Goal: Information Seeking & Learning: Learn about a topic

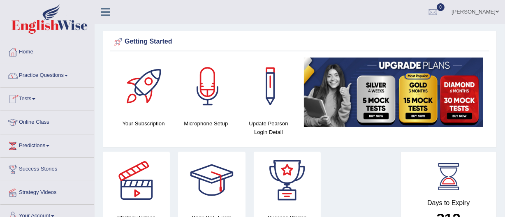
click at [35, 118] on link "Online Class" at bounding box center [47, 121] width 94 height 21
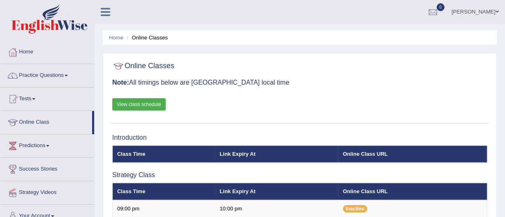
click at [133, 98] on link "View class schedule" at bounding box center [138, 104] width 53 height 12
click at [32, 73] on link "Practice Questions" at bounding box center [47, 74] width 94 height 21
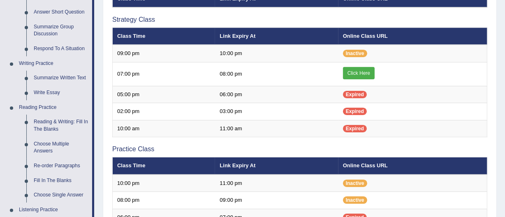
scroll to position [156, 0]
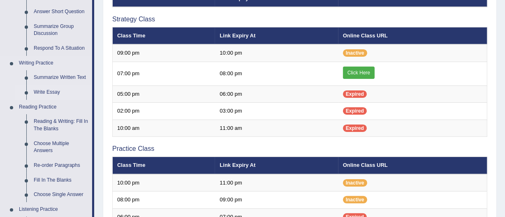
click at [46, 90] on link "Write Essay" at bounding box center [61, 92] width 62 height 15
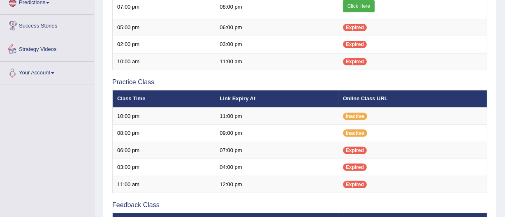
scroll to position [448, 0]
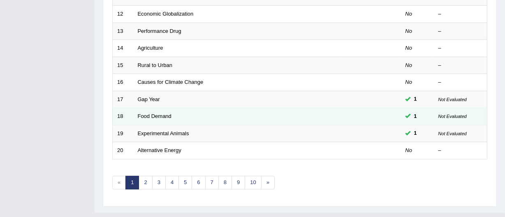
scroll to position [326, 0]
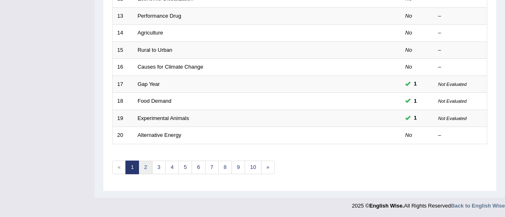
click at [147, 165] on link "2" at bounding box center [146, 168] width 14 height 14
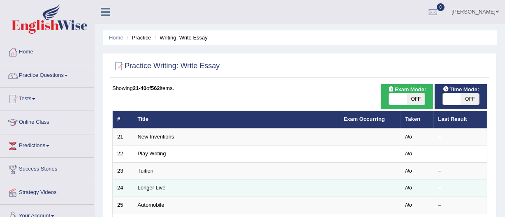
click at [144, 190] on link "Longer Live" at bounding box center [152, 188] width 28 height 6
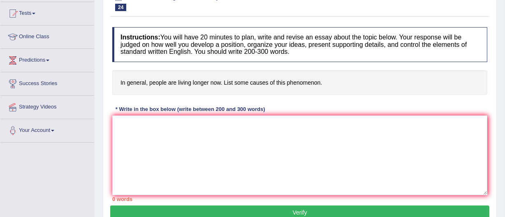
scroll to position [84, 0]
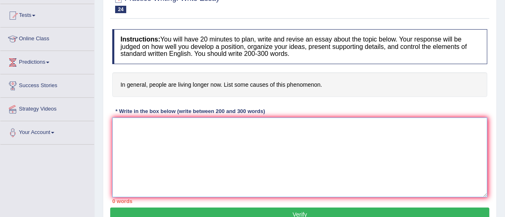
click at [119, 123] on textarea at bounding box center [299, 158] width 375 height 80
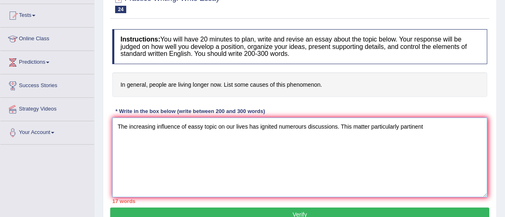
click at [351, 126] on textarea "The increasing influence of eassy topic on our lives has ignited numerours disc…" at bounding box center [299, 158] width 375 height 80
click at [430, 125] on textarea "The increasing influence of eassy topic on our lives has ignited numerours disc…" at bounding box center [299, 158] width 375 height 80
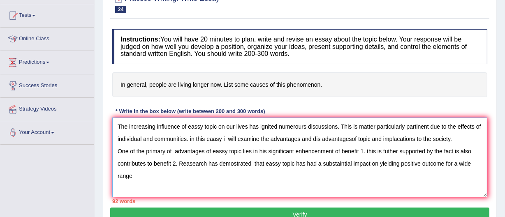
click at [481, 125] on textarea "The increasing influence of eassy topic on our lives has ignited numerours disc…" at bounding box center [299, 158] width 375 height 80
click at [413, 140] on textarea "The increasing influence of eassy topic on our lives has ignited numerours disc…" at bounding box center [299, 158] width 375 height 80
click at [414, 140] on textarea "The increasing influence of eassy topic on our lives has ignited numerours disc…" at bounding box center [299, 158] width 375 height 80
click at [417, 139] on textarea "The increasing influence of eassy topic on our lives has ignited numerours disc…" at bounding box center [299, 158] width 375 height 80
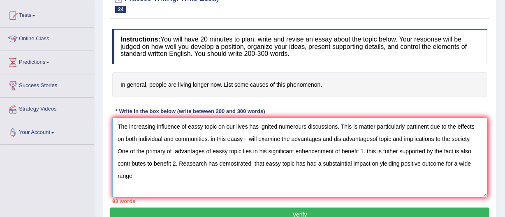
click at [307, 150] on textarea "The increasing influence of eassy topic on our lives has ignited numerours disc…" at bounding box center [299, 158] width 375 height 80
click at [444, 162] on textarea "The increasing influence of eassy topic on our lives has ignited numerours disc…" at bounding box center [299, 158] width 375 height 80
click at [132, 176] on textarea "The increasing influence of eassy topic on our lives has ignited numerours disc…" at bounding box center [299, 158] width 375 height 80
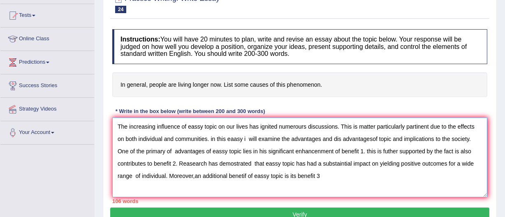
click at [295, 176] on textarea "The increasing influence of eassy topic on our lives has ignited numerours disc…" at bounding box center [299, 158] width 375 height 80
click at [343, 176] on textarea "The increasing influence of eassy topic on our lives has ignited numerours disc…" at bounding box center [299, 158] width 375 height 80
click at [365, 175] on textarea "The increasing influence of eassy topic on our lives has ignited numerours disc…" at bounding box center [299, 158] width 375 height 80
click at [381, 176] on textarea "The increasing influence of eassy topic on our lives has ignited numerours disc…" at bounding box center [299, 158] width 375 height 80
click at [411, 176] on textarea "The increasing influence of eassy topic on our lives has ignited numerours disc…" at bounding box center [299, 158] width 375 height 80
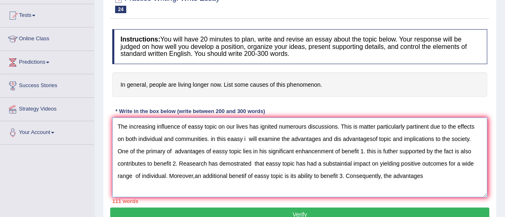
click at [431, 176] on textarea "The increasing influence of eassy topic on our lives has ignited numerours disc…" at bounding box center [299, 158] width 375 height 80
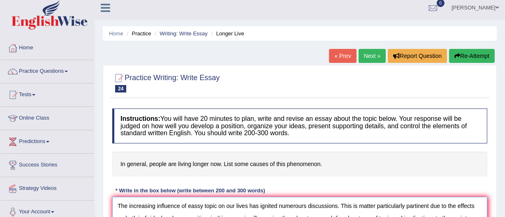
scroll to position [4, 0]
type textarea "The increasing influence of eassy topic on our lives has ignited numerours disc…"
click at [27, 70] on link "Practice Questions" at bounding box center [47, 70] width 94 height 21
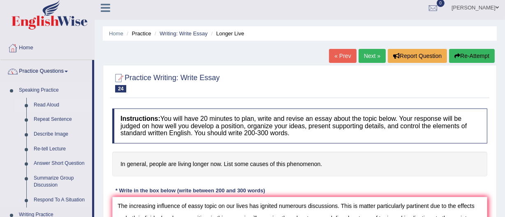
click at [42, 103] on link "Read Aloud" at bounding box center [61, 105] width 62 height 15
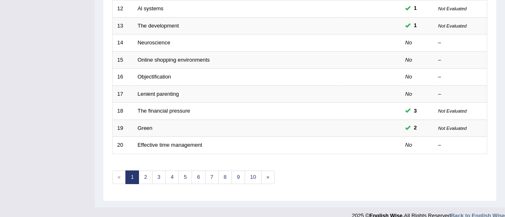
scroll to position [326, 0]
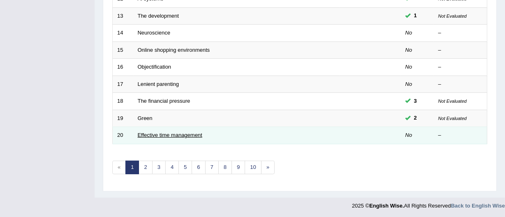
click at [148, 134] on link "Effective time management" at bounding box center [170, 135] width 65 height 6
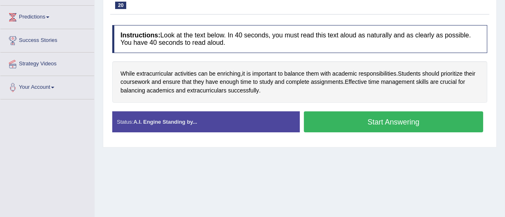
scroll to position [123, 0]
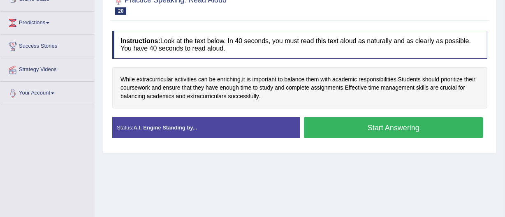
click at [382, 123] on button "Start Answering" at bounding box center [393, 127] width 179 height 21
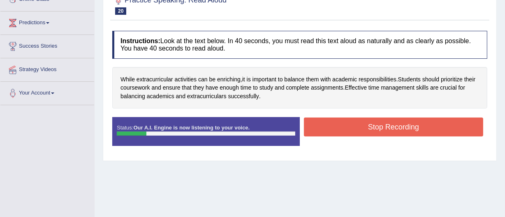
click at [422, 126] on button "Stop Recording" at bounding box center [393, 127] width 179 height 19
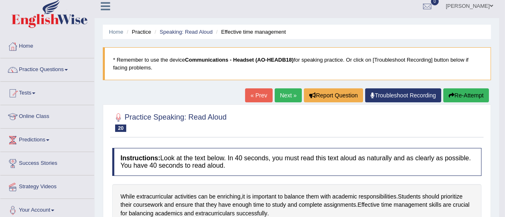
scroll to position [5, 0]
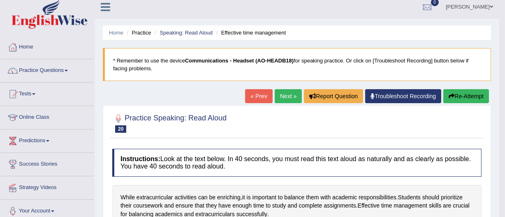
click at [459, 94] on button "Re-Attempt" at bounding box center [466, 96] width 46 height 14
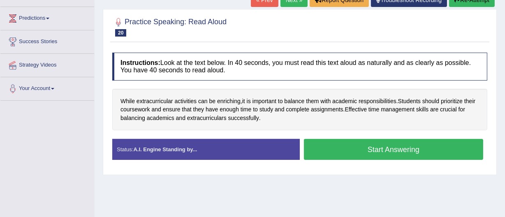
click at [392, 149] on button "Start Answering" at bounding box center [393, 149] width 179 height 21
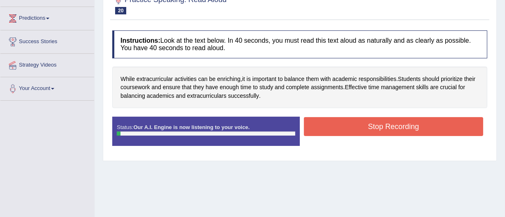
drag, startPoint x: 392, startPoint y: 149, endPoint x: 391, endPoint y: 144, distance: 5.6
click at [391, 144] on div "Status: Our A.I. Engine is now listening to your voice. Start Answering Stop Re…" at bounding box center [299, 135] width 375 height 37
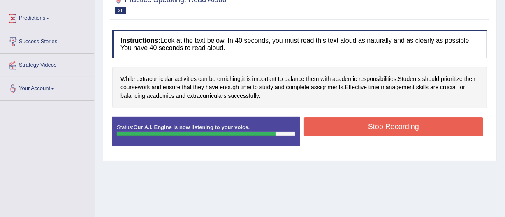
click at [383, 127] on button "Stop Recording" at bounding box center [393, 126] width 179 height 19
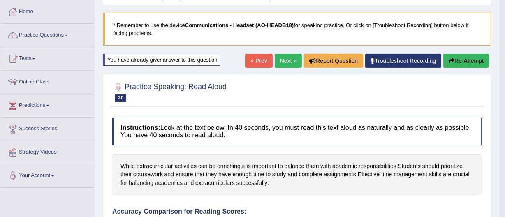
scroll to position [40, 0]
click at [280, 55] on link "Next »" at bounding box center [288, 61] width 27 height 14
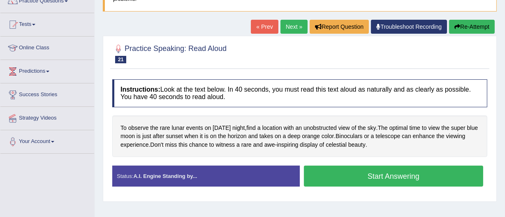
scroll to position [74, 0]
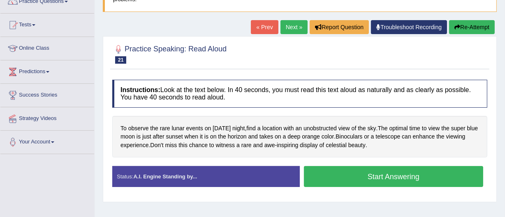
click at [372, 171] on button "Start Answering" at bounding box center [393, 176] width 179 height 21
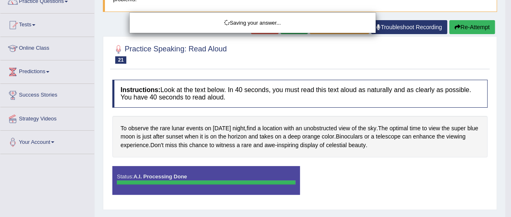
click at [372, 171] on div "Saving your answer..." at bounding box center [255, 108] width 511 height 217
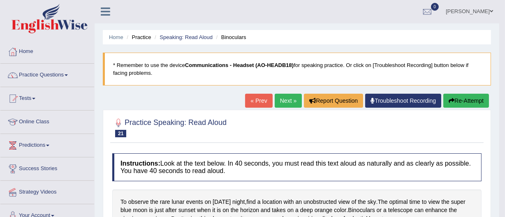
scroll to position [0, 0]
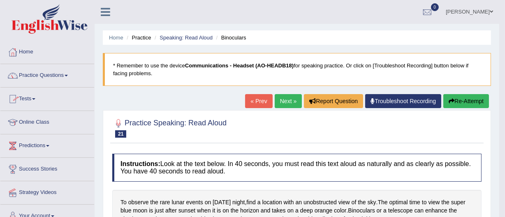
click at [33, 74] on link "Practice Questions" at bounding box center [47, 74] width 94 height 21
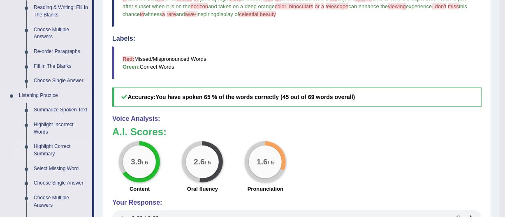
scroll to position [255, 0]
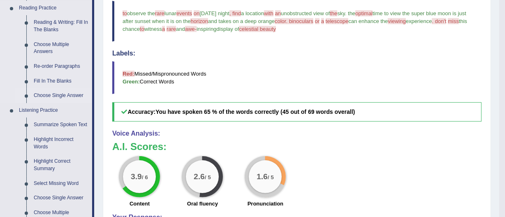
click at [50, 94] on link "Choose Single Answer" at bounding box center [61, 95] width 62 height 15
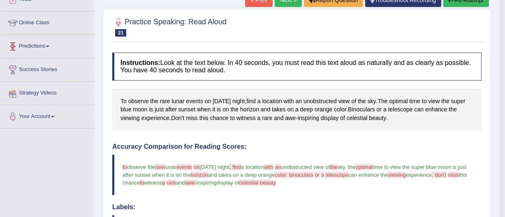
scroll to position [104, 0]
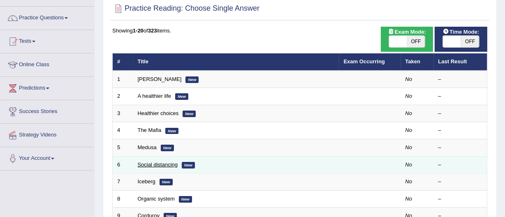
click at [159, 164] on link "Social distancing" at bounding box center [158, 165] width 40 height 6
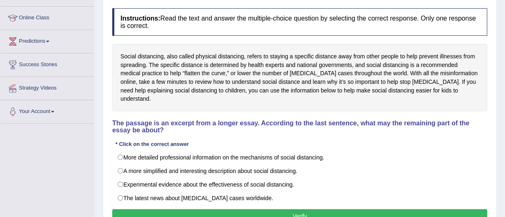
scroll to position [106, 0]
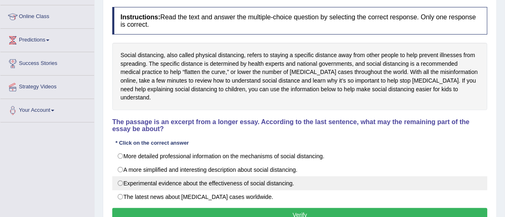
click at [121, 176] on label "Experimental evidence about the effectiveness of social distancing." at bounding box center [299, 183] width 375 height 14
radio input "true"
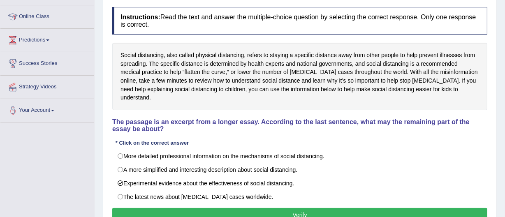
click at [303, 208] on button "Verify" at bounding box center [299, 215] width 375 height 14
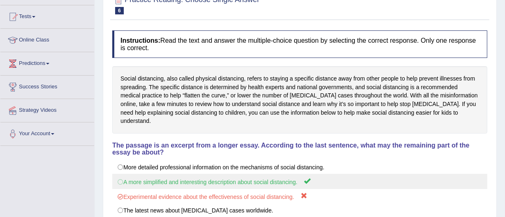
scroll to position [0, 0]
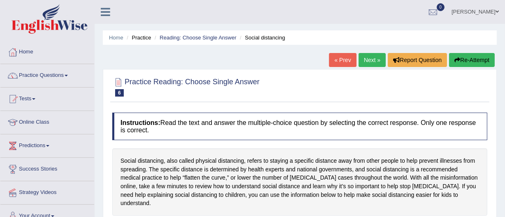
click at [364, 60] on link "Next »" at bounding box center [372, 60] width 27 height 14
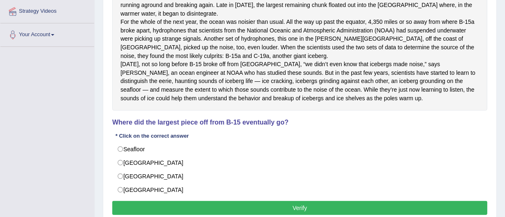
scroll to position [182, 0]
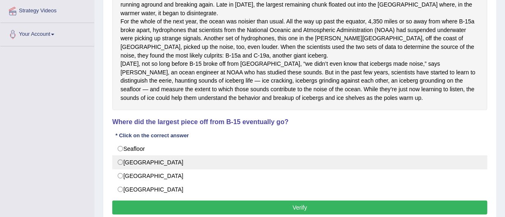
click at [119, 169] on label "[GEOGRAPHIC_DATA]" at bounding box center [299, 162] width 375 height 14
radio input "true"
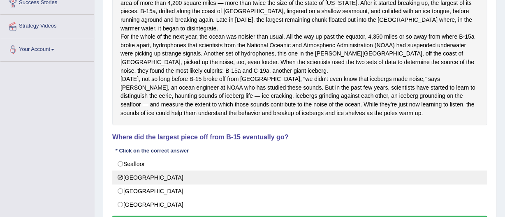
scroll to position [180, 0]
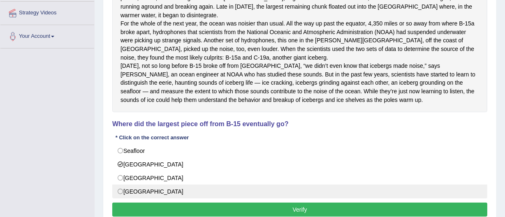
click at [120, 198] on label "South Pacific" at bounding box center [299, 192] width 375 height 14
radio input "true"
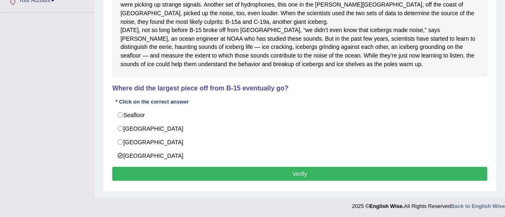
click at [299, 181] on button "Verify" at bounding box center [299, 174] width 375 height 14
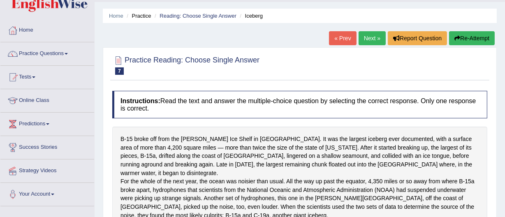
scroll to position [0, 0]
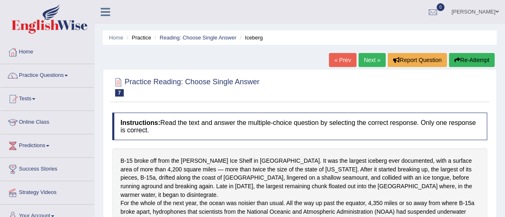
click at [459, 57] on button "Re-Attempt" at bounding box center [472, 60] width 46 height 14
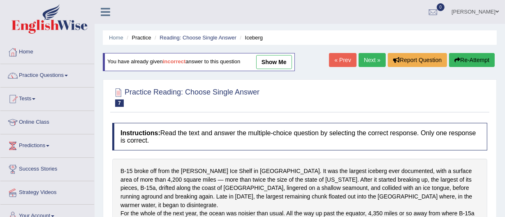
drag, startPoint x: 0, startPoint y: 0, endPoint x: 488, endPoint y: -29, distance: 489.1
click at [488, 0] on html "Toggle navigation Home Practice Questions Speaking Practice Read Aloud Repeat S…" at bounding box center [252, 108] width 505 height 217
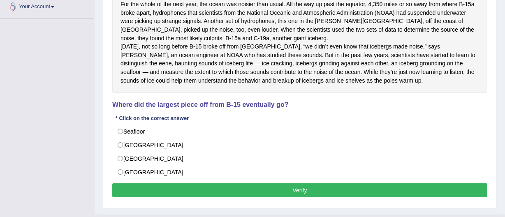
scroll to position [210, 0]
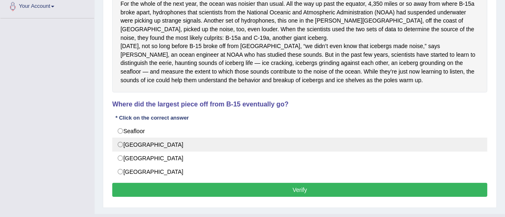
click at [119, 152] on label "[GEOGRAPHIC_DATA]" at bounding box center [299, 145] width 375 height 14
radio input "true"
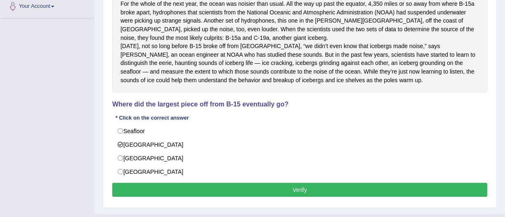
click at [296, 196] on button "Verify" at bounding box center [299, 190] width 375 height 14
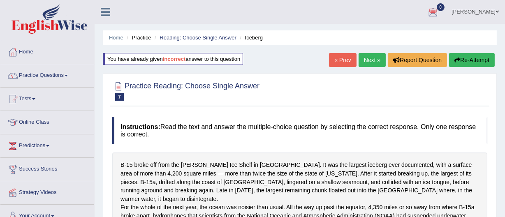
scroll to position [0, 0]
click at [367, 58] on link "Next »" at bounding box center [372, 60] width 27 height 14
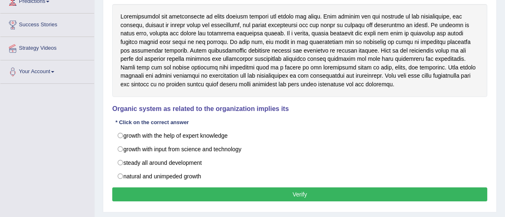
scroll to position [148, 0]
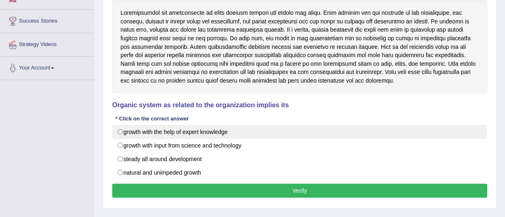
click at [121, 130] on label "growth with the help of expert knowledge" at bounding box center [299, 132] width 375 height 14
radio input "true"
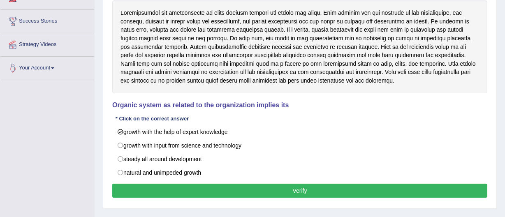
click at [296, 188] on button "Verify" at bounding box center [299, 191] width 375 height 14
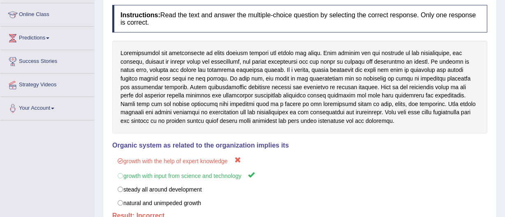
scroll to position [0, 0]
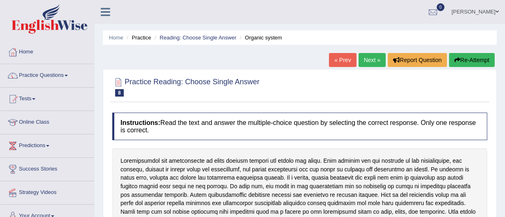
click at [369, 58] on link "Next »" at bounding box center [372, 60] width 27 height 14
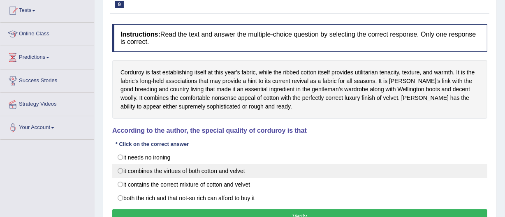
scroll to position [86, 0]
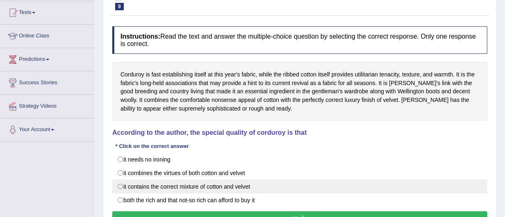
click at [144, 181] on label "it contains the correct mixture of cotton and velvet" at bounding box center [299, 187] width 375 height 14
radio input "true"
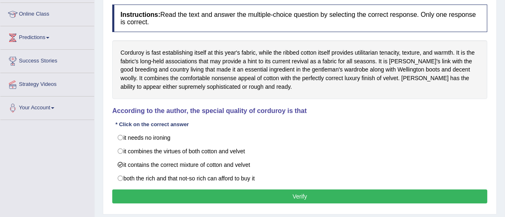
scroll to position [109, 0]
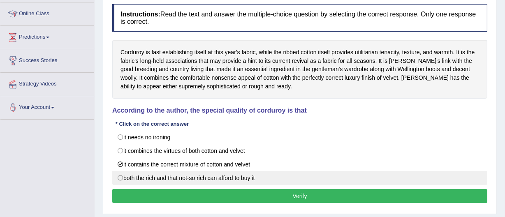
click at [119, 174] on label "both the rich and that not-so rich can afford to buy it" at bounding box center [299, 178] width 375 height 14
radio input "true"
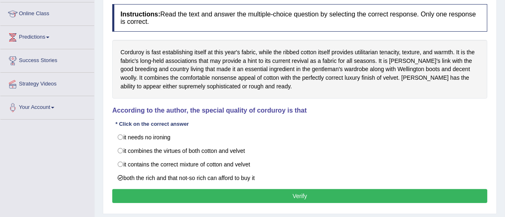
click at [299, 194] on button "Verify" at bounding box center [299, 196] width 375 height 14
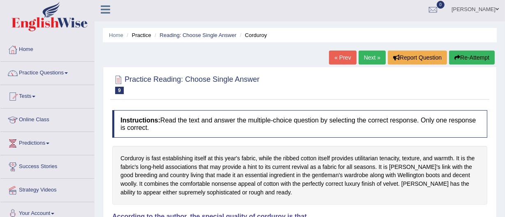
scroll to position [0, 0]
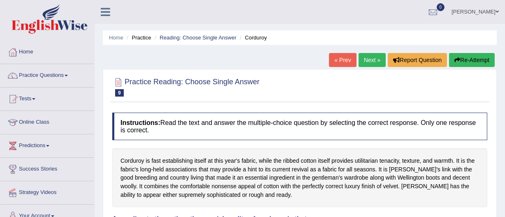
click at [367, 60] on link "Next »" at bounding box center [372, 60] width 27 height 14
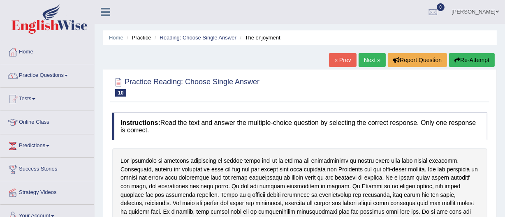
click at [31, 72] on link "Practice Questions" at bounding box center [47, 74] width 94 height 21
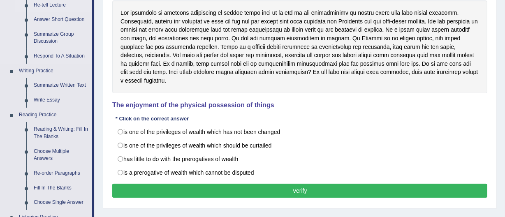
scroll to position [161, 0]
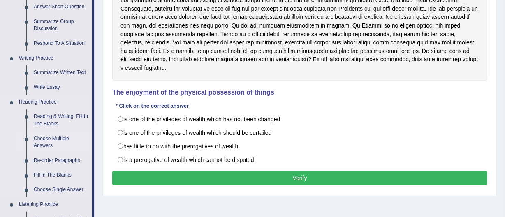
click at [43, 138] on link "Choose Multiple Answers" at bounding box center [61, 143] width 62 height 22
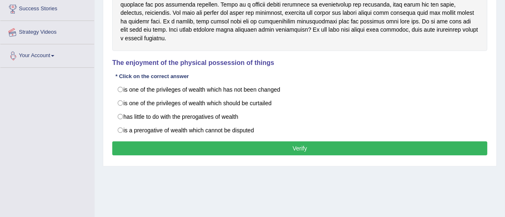
scroll to position [214, 0]
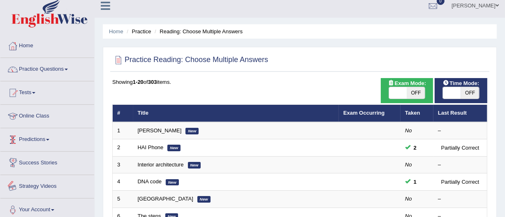
scroll to position [5, 0]
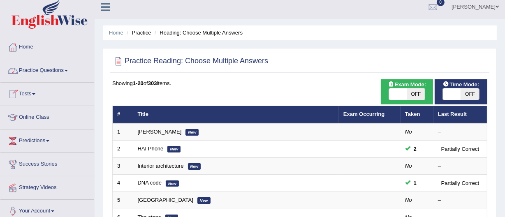
click at [33, 67] on link "Practice Questions" at bounding box center [47, 69] width 94 height 21
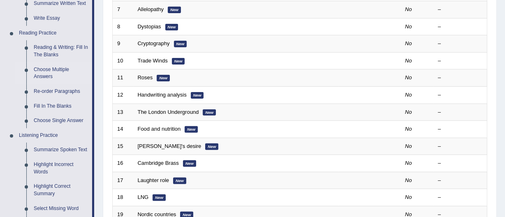
scroll to position [229, 0]
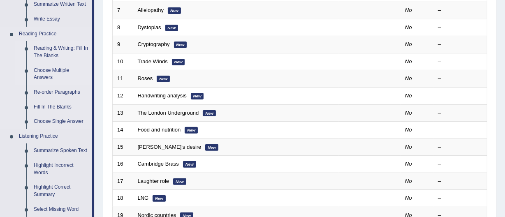
click at [42, 46] on link "Reading & Writing: Fill In The Blanks" at bounding box center [61, 52] width 62 height 22
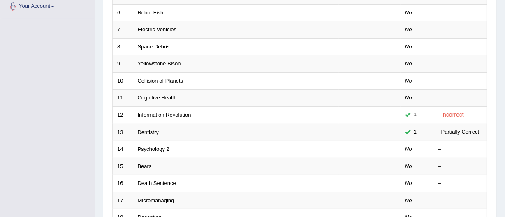
scroll to position [226, 0]
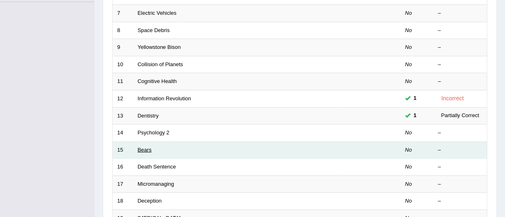
click at [148, 148] on link "Bears" at bounding box center [145, 150] width 14 height 6
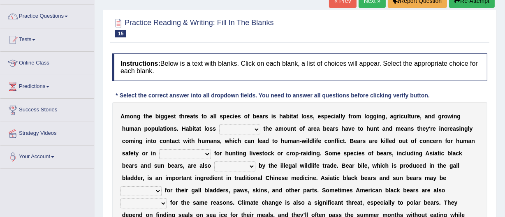
scroll to position [58, 0]
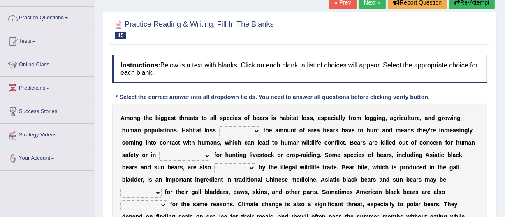
click at [255, 130] on select "increases reduces complies interacts" at bounding box center [239, 131] width 41 height 10
select select "increases"
click at [219, 126] on select "increases reduces complies interacts" at bounding box center [239, 131] width 41 height 10
click at [206, 155] on select "coalition retaliation appreciation disinformation" at bounding box center [185, 156] width 52 height 10
select select "retaliation"
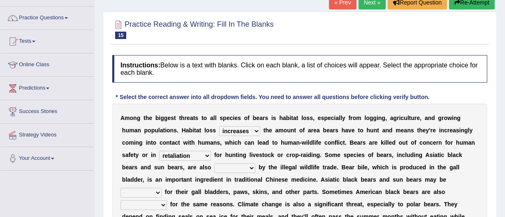
click at [159, 151] on select "coalition retaliation appreciation disinformation" at bounding box center [185, 156] width 52 height 10
click at [251, 167] on select "protected prohibited fattened threatened" at bounding box center [234, 168] width 41 height 10
select select "protected"
click at [214, 163] on select "protected prohibited fattened threatened" at bounding box center [234, 168] width 41 height 10
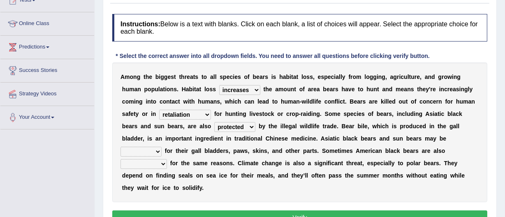
scroll to position [101, 0]
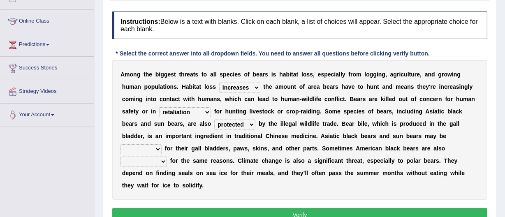
click at [157, 147] on select "poached squelched coached blenched" at bounding box center [141, 149] width 41 height 10
select select "coached"
click at [121, 144] on select "poached squelched coached blenched" at bounding box center [141, 149] width 41 height 10
click at [162, 160] on select "begot foreseen encountered targeted" at bounding box center [144, 162] width 46 height 10
select select "encountered"
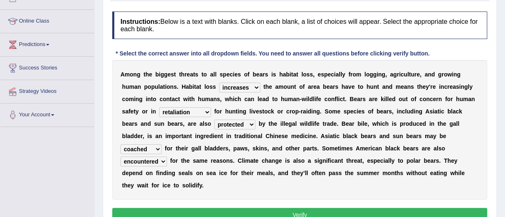
click at [121, 157] on select "begot foreseen encountered targeted" at bounding box center [144, 162] width 46 height 10
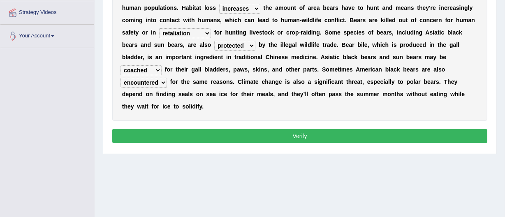
scroll to position [181, 0]
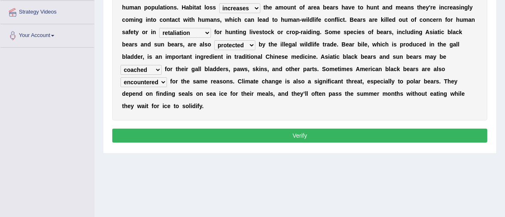
click at [299, 132] on button "Verify" at bounding box center [299, 136] width 375 height 14
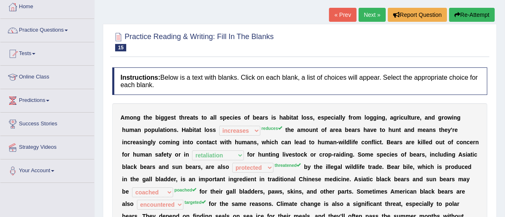
scroll to position [45, 0]
click at [38, 27] on link "Practice Questions" at bounding box center [47, 29] width 94 height 21
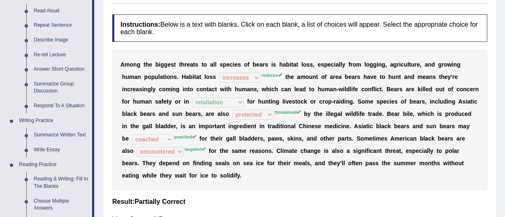
scroll to position [99, 0]
click at [54, 104] on link "Respond To A Situation" at bounding box center [61, 105] width 62 height 15
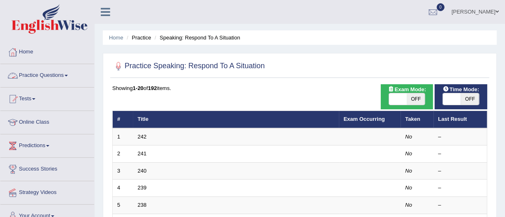
click at [41, 73] on link "Practice Questions" at bounding box center [47, 74] width 94 height 21
